Goal: Information Seeking & Learning: Learn about a topic

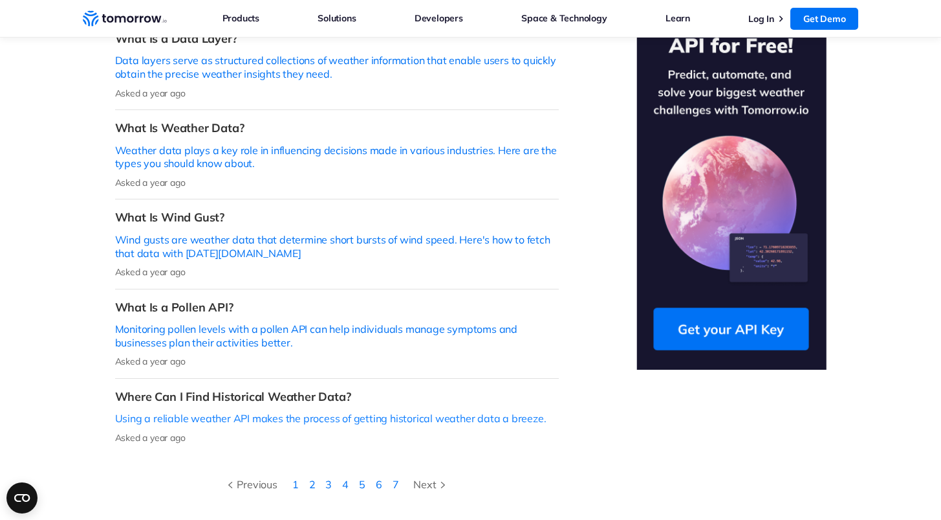
scroll to position [395, 0]
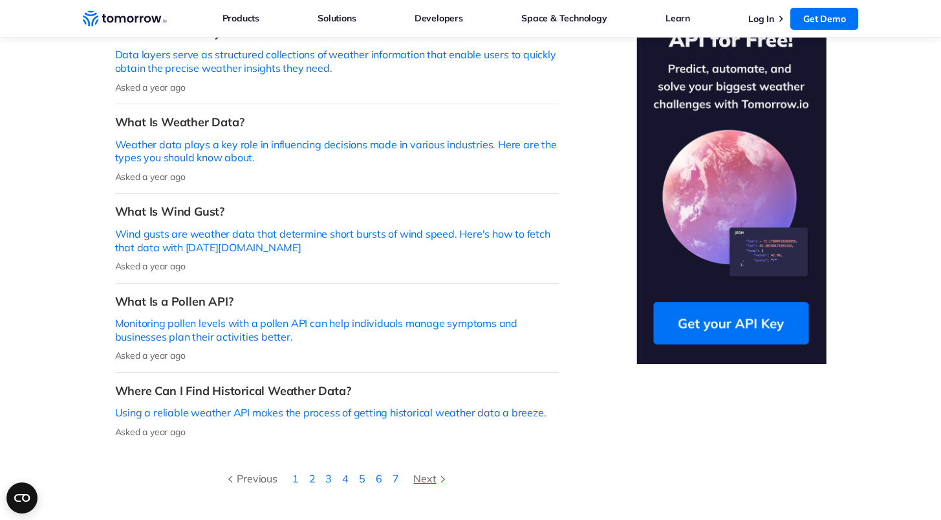
click at [428, 470] on div "Next" at bounding box center [431, 478] width 36 height 17
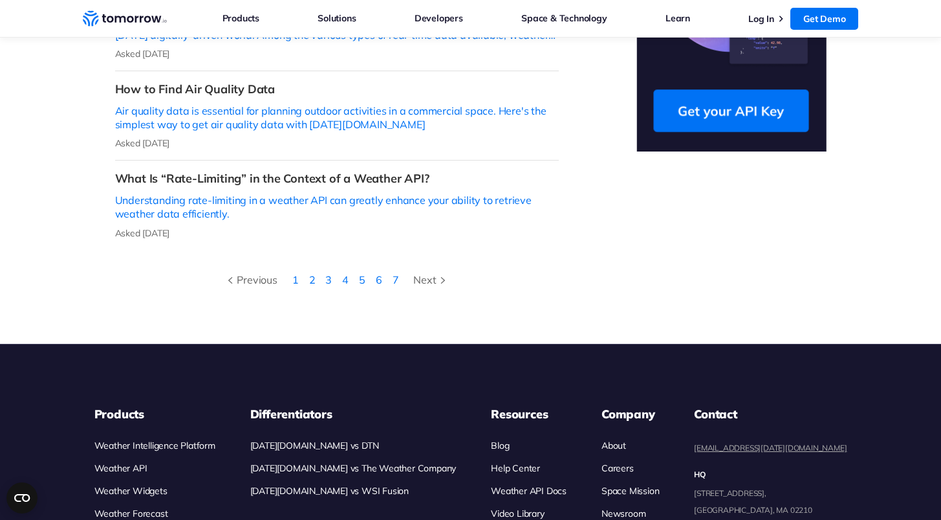
scroll to position [609, 0]
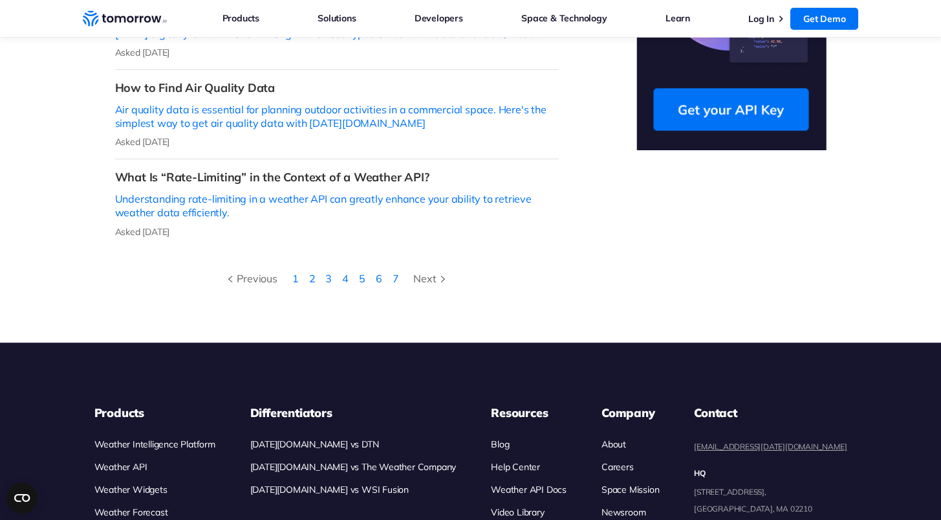
click at [135, 461] on link "Weather API" at bounding box center [120, 467] width 53 height 12
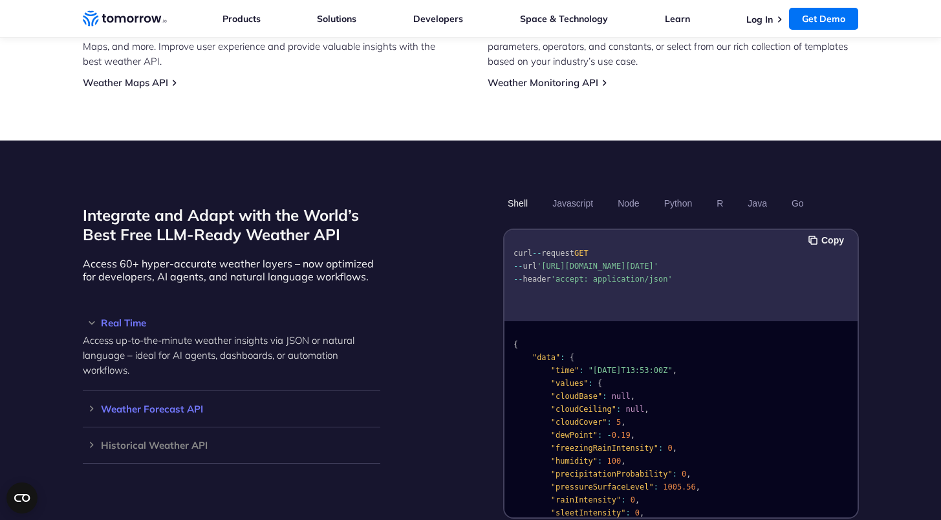
scroll to position [963, 0]
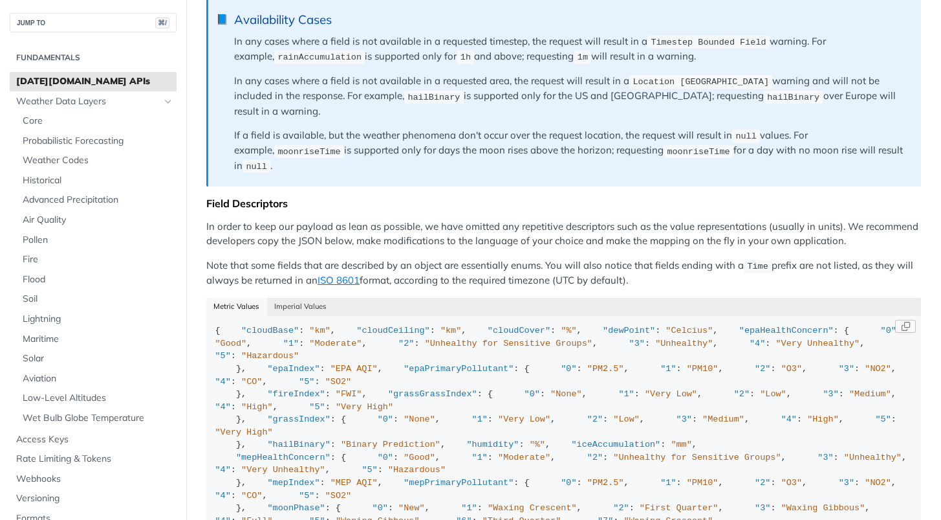
scroll to position [6, 0]
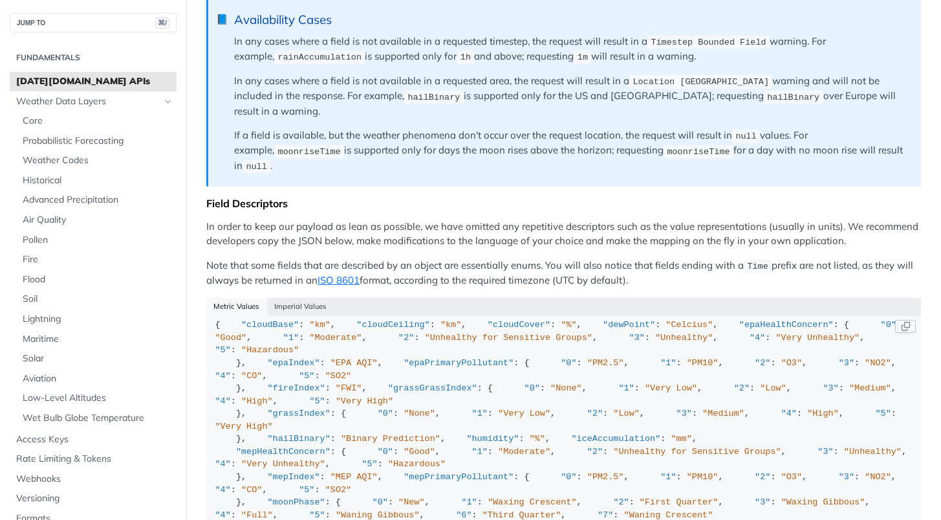
click at [666, 329] on span ""Celcius"" at bounding box center [689, 325] width 47 height 10
copy span "[PERSON_NAME]"
click at [303, 298] on button "Imperial Values" at bounding box center [300, 307] width 67 height 18
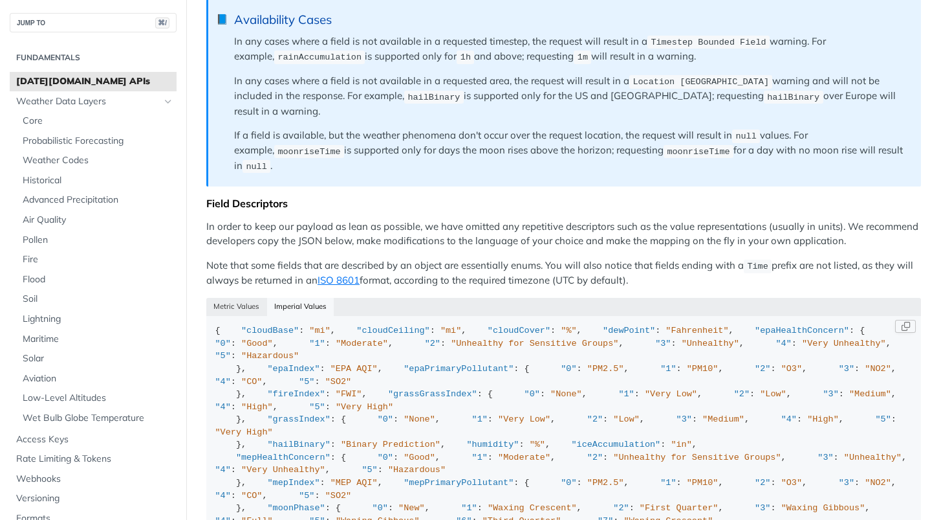
click at [666, 335] on span ""Fahrenheit"" at bounding box center [697, 330] width 63 height 10
copy span "Fahrenheit"
drag, startPoint x: 213, startPoint y: 261, endPoint x: 241, endPoint y: 261, distance: 27.8
click at [241, 298] on button "Metric Values" at bounding box center [236, 307] width 61 height 18
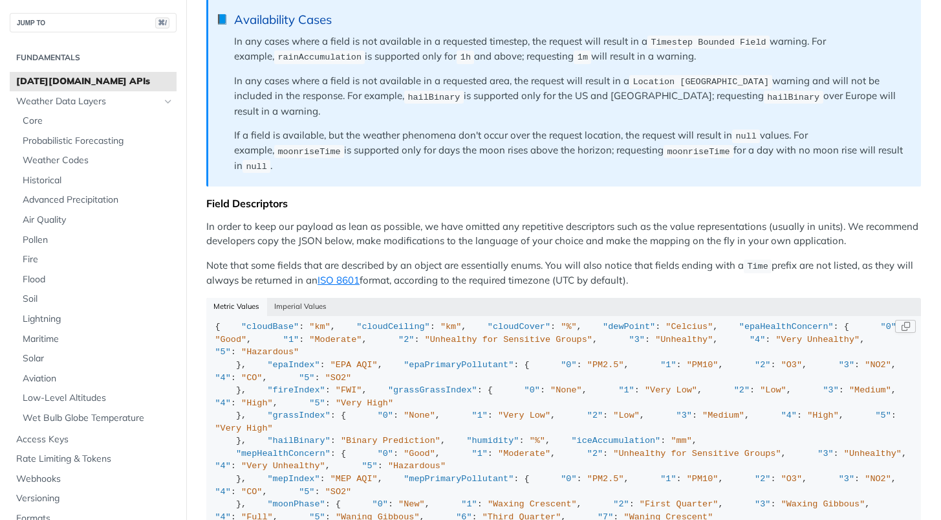
scroll to position [3, 0]
click at [232, 298] on div "Metric Values Imperial Values" at bounding box center [563, 307] width 715 height 18
